Goal: Task Accomplishment & Management: Use online tool/utility

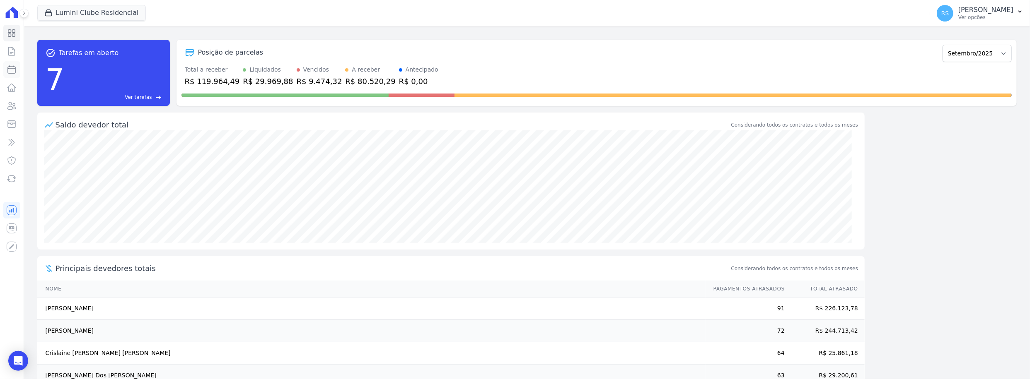
click at [9, 72] on icon at bounding box center [12, 70] width 10 height 10
click at [86, 14] on button "Lumini Clube Residencial" at bounding box center [91, 13] width 109 height 16
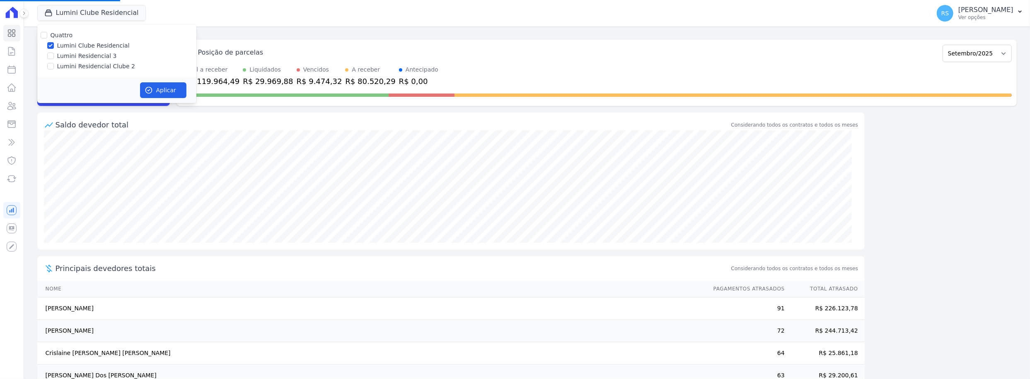
select select
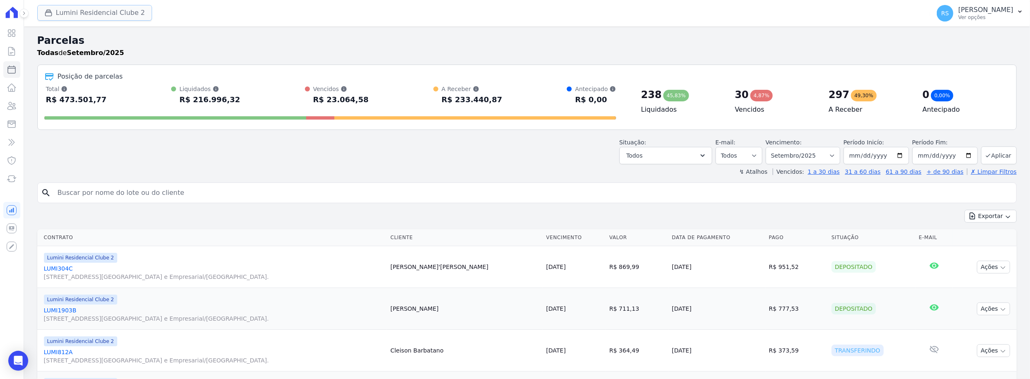
click at [82, 13] on button "Lumini Residencial Clube 2" at bounding box center [94, 13] width 115 height 16
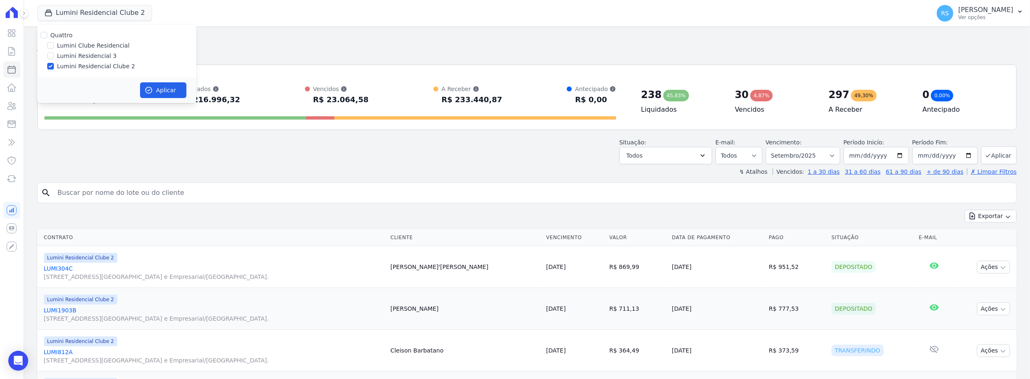
click at [180, 195] on input "search" at bounding box center [533, 193] width 960 height 17
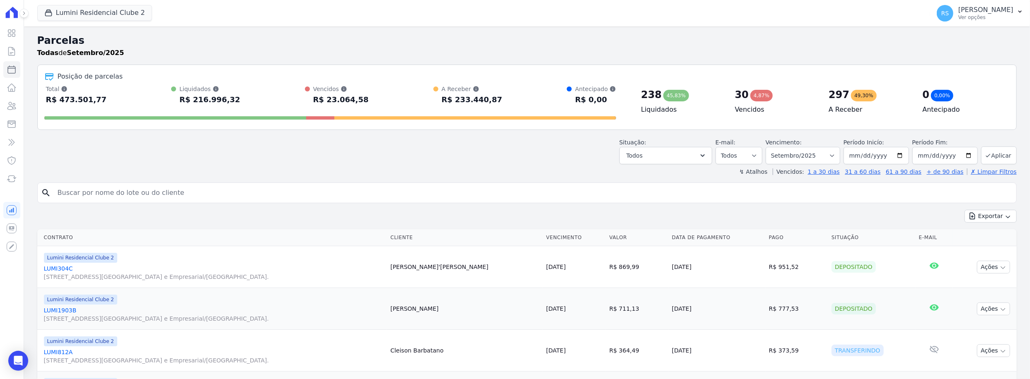
paste input "[PERSON_NAME]"
type input "[PERSON_NAME]"
select select
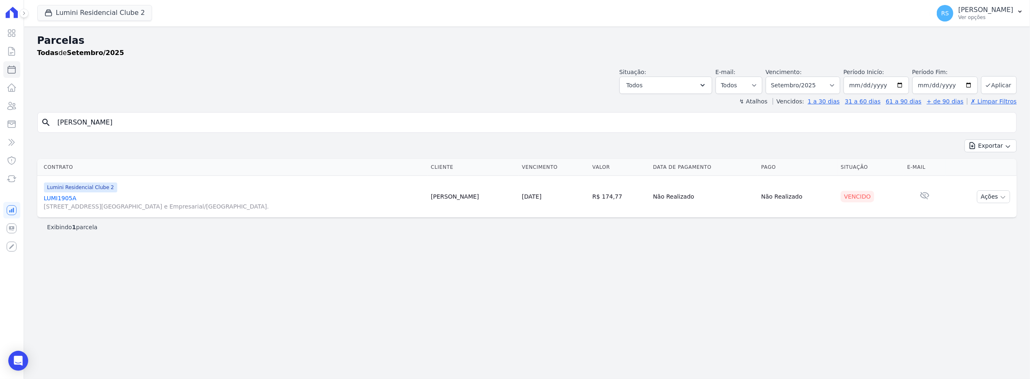
click at [63, 198] on link "LUMI1905A [STREET_ADDRESS][GEOGRAPHIC_DATA] e Empresarial/[GEOGRAPHIC_DATA]." at bounding box center [234, 202] width 380 height 17
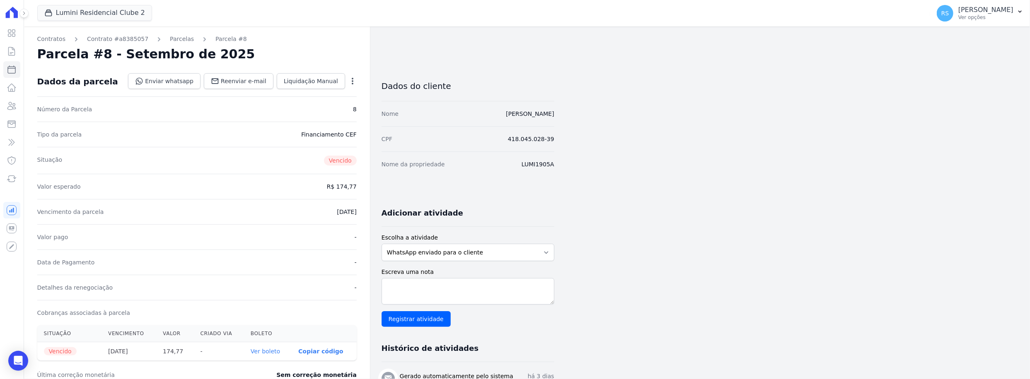
click at [327, 53] on div "Parcela #8 - Setembro de 2025" at bounding box center [196, 54] width 319 height 15
click at [179, 80] on link "Enviar whatsapp" at bounding box center [164, 81] width 72 height 16
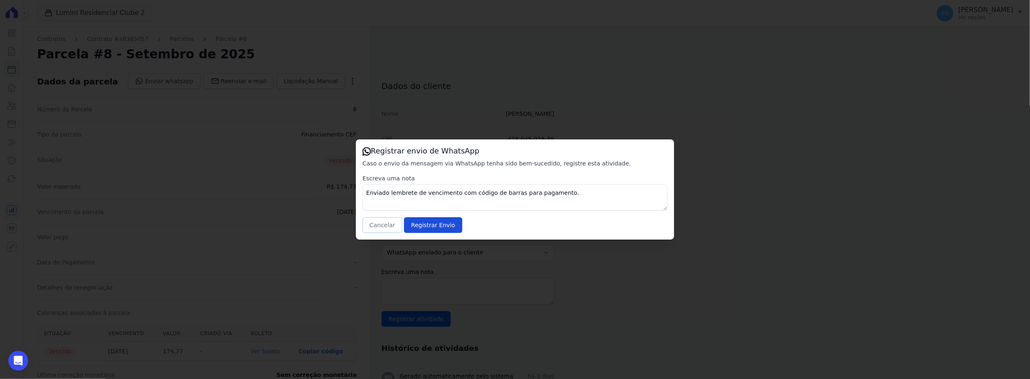
click at [372, 224] on button "Cancelar" at bounding box center [382, 225] width 40 height 16
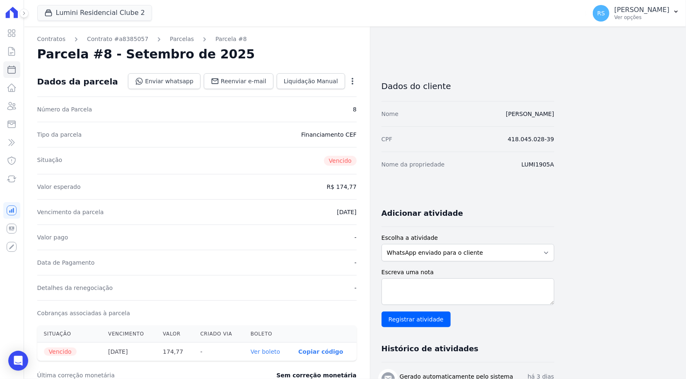
click at [306, 21] on div "Lumini Residencial Clube 2 Quattro Lumini Clube Residencial Lumini Residencial …" at bounding box center [310, 13] width 546 height 27
